Goal: Information Seeking & Learning: Learn about a topic

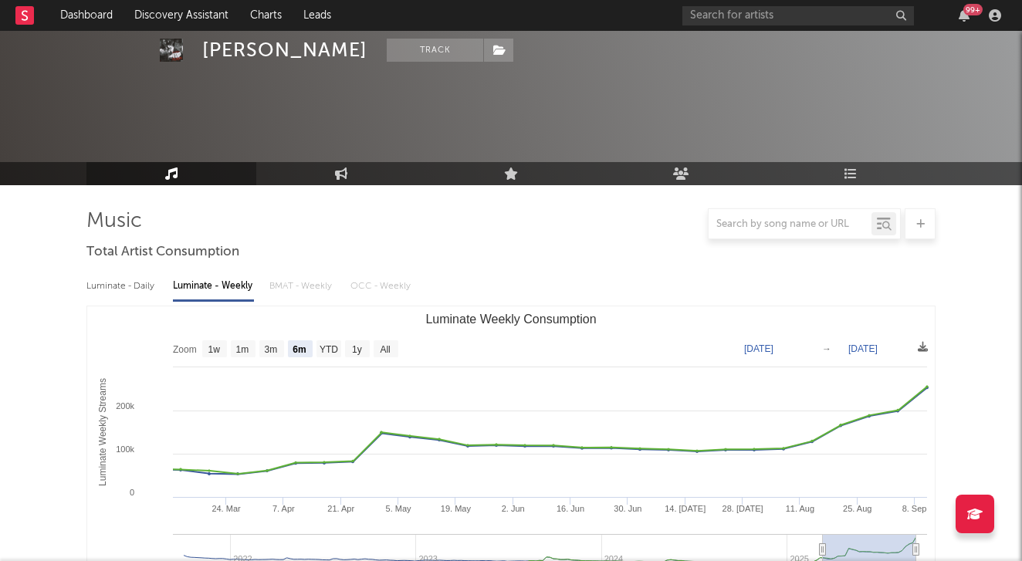
select select "6m"
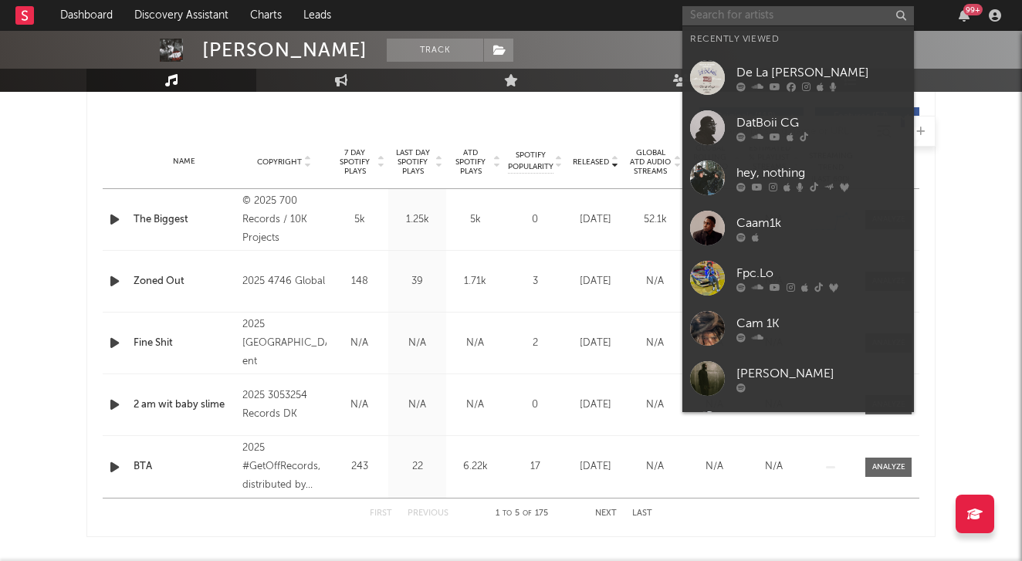
click at [792, 15] on input "text" at bounding box center [799, 15] width 232 height 19
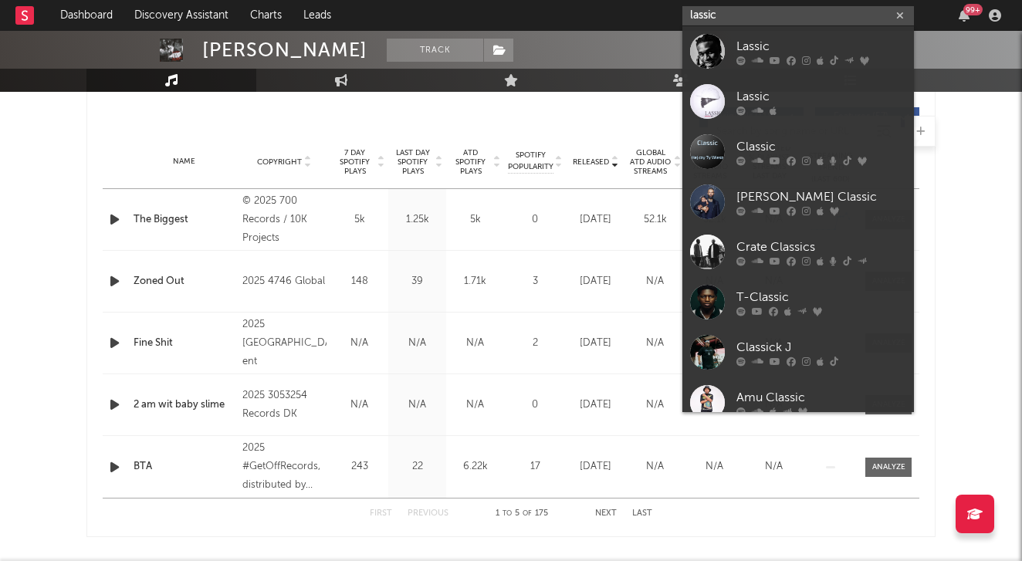
type input "Lassic"
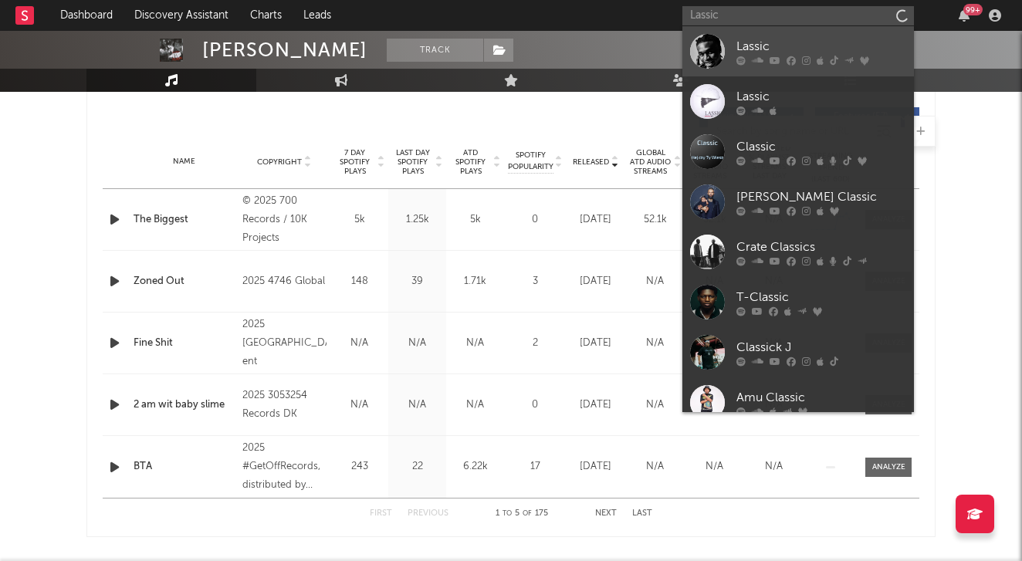
drag, startPoint x: 787, startPoint y: 12, endPoint x: 823, endPoint y: 54, distance: 55.9
click at [823, 54] on div "Lassic" at bounding box center [822, 46] width 170 height 19
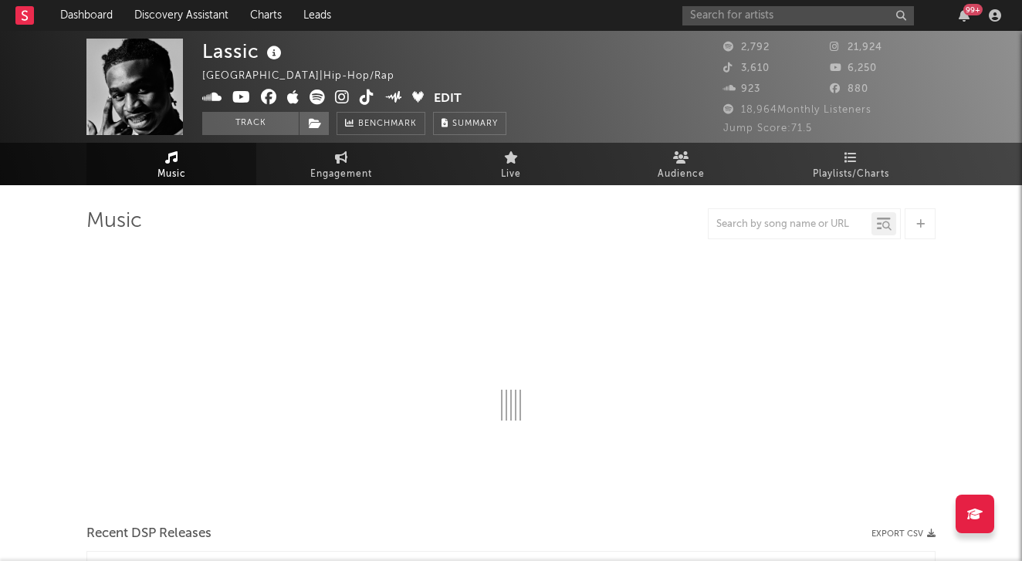
select select "6m"
